Goal: Task Accomplishment & Management: Use online tool/utility

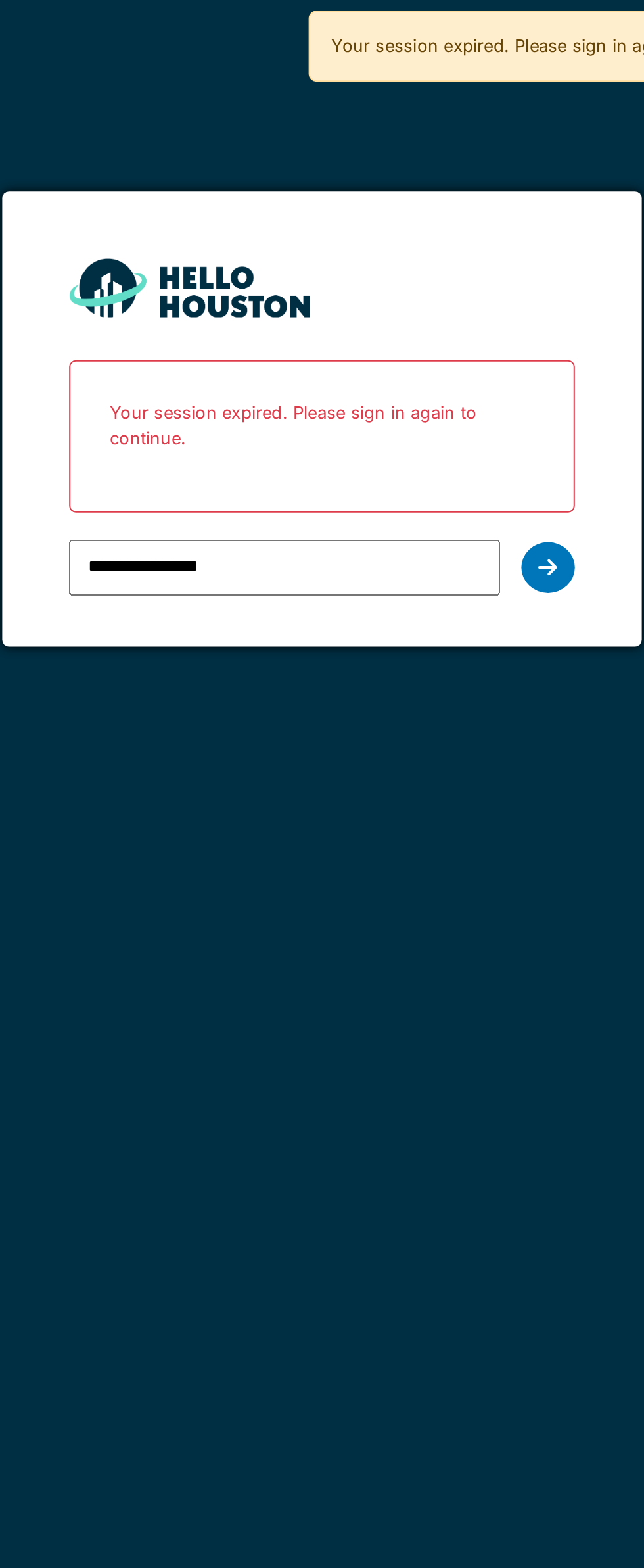
click at [437, 278] on div at bounding box center [432, 279] width 26 height 25
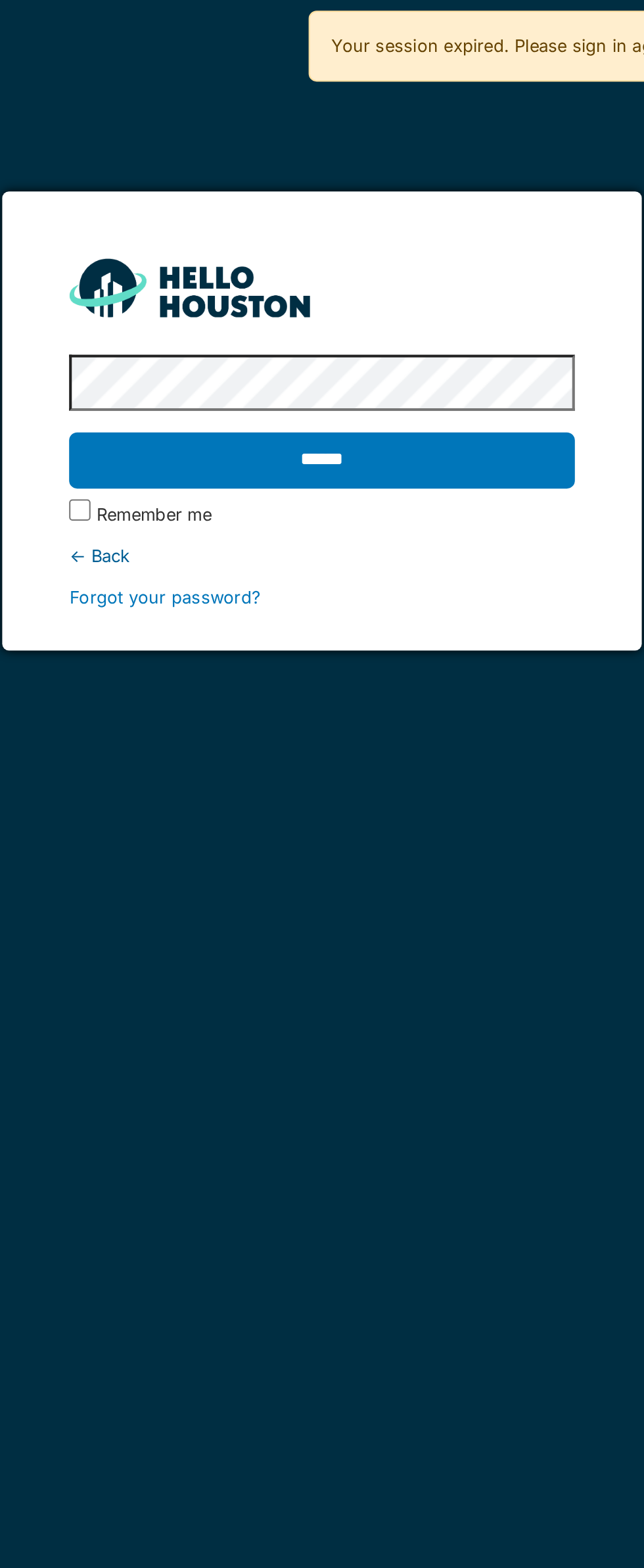
click at [352, 226] on input "******" at bounding box center [321, 226] width 248 height 28
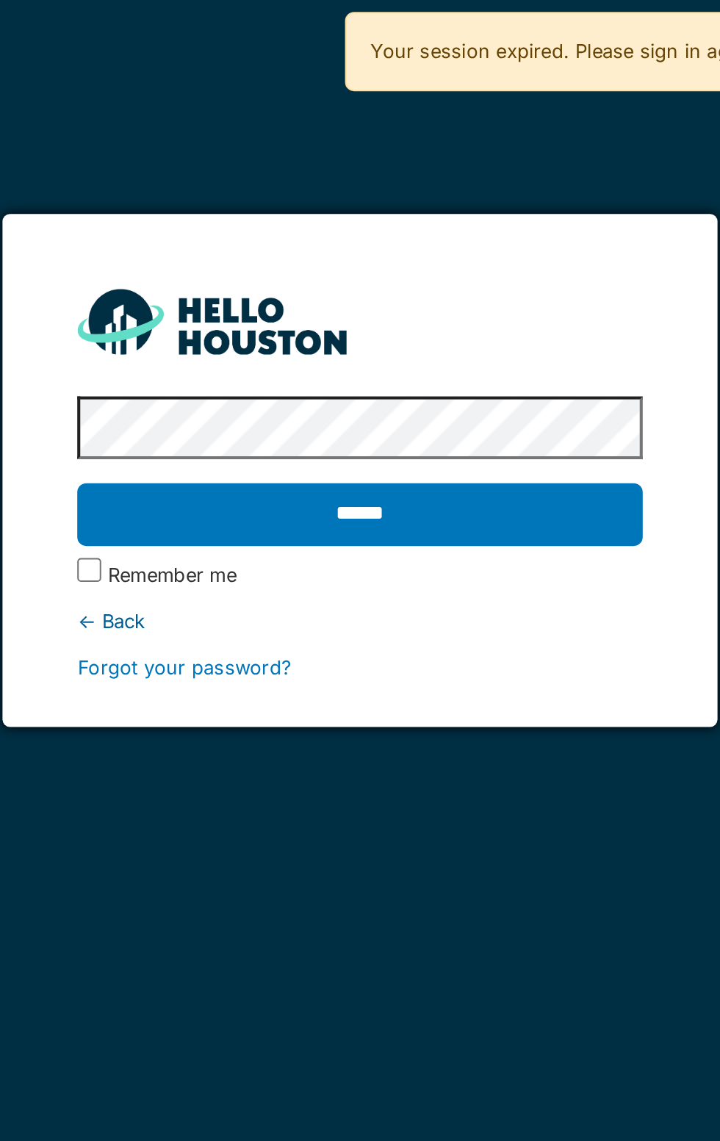
click at [396, 253] on input "******" at bounding box center [359, 252] width 277 height 31
